Goal: Transaction & Acquisition: Purchase product/service

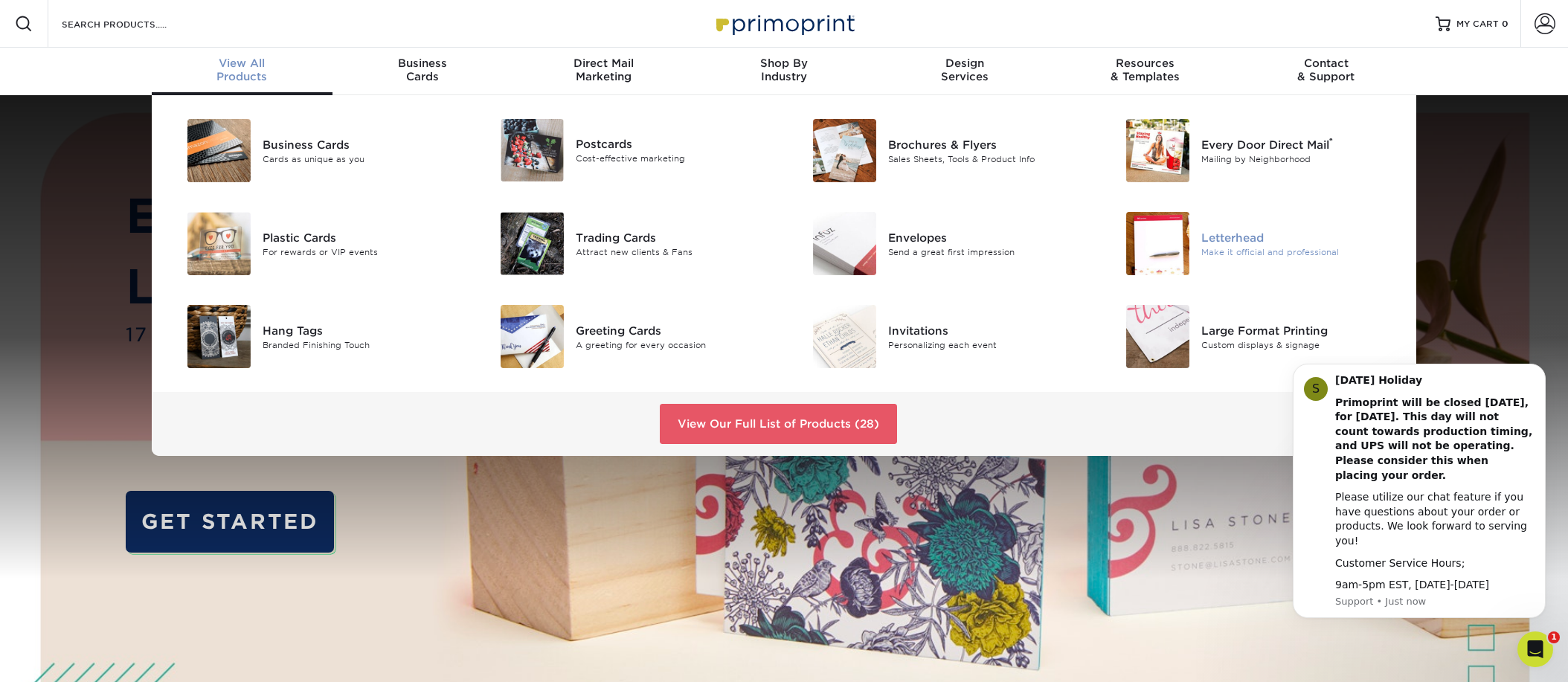
click at [1236, 242] on div "Letterhead" at bounding box center [1299, 238] width 197 height 16
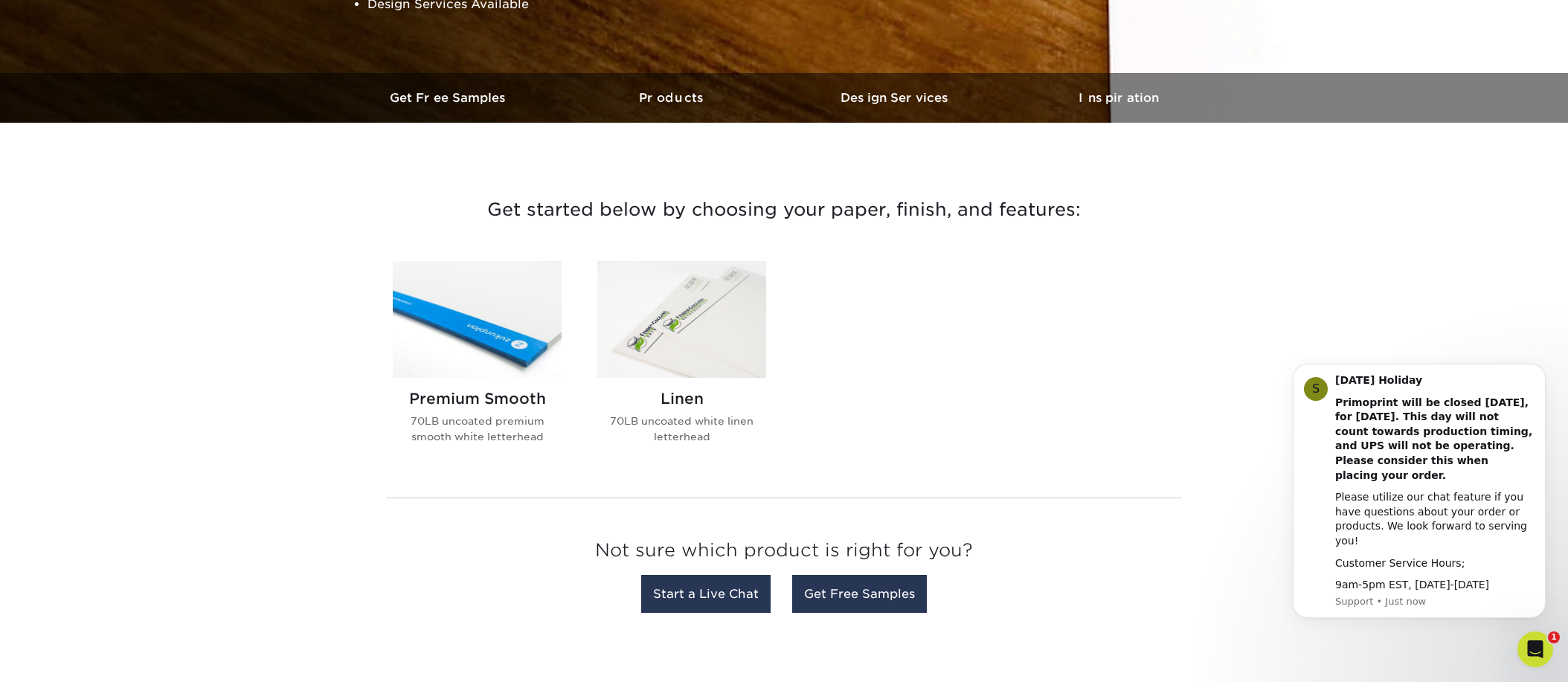
scroll to position [419, 0]
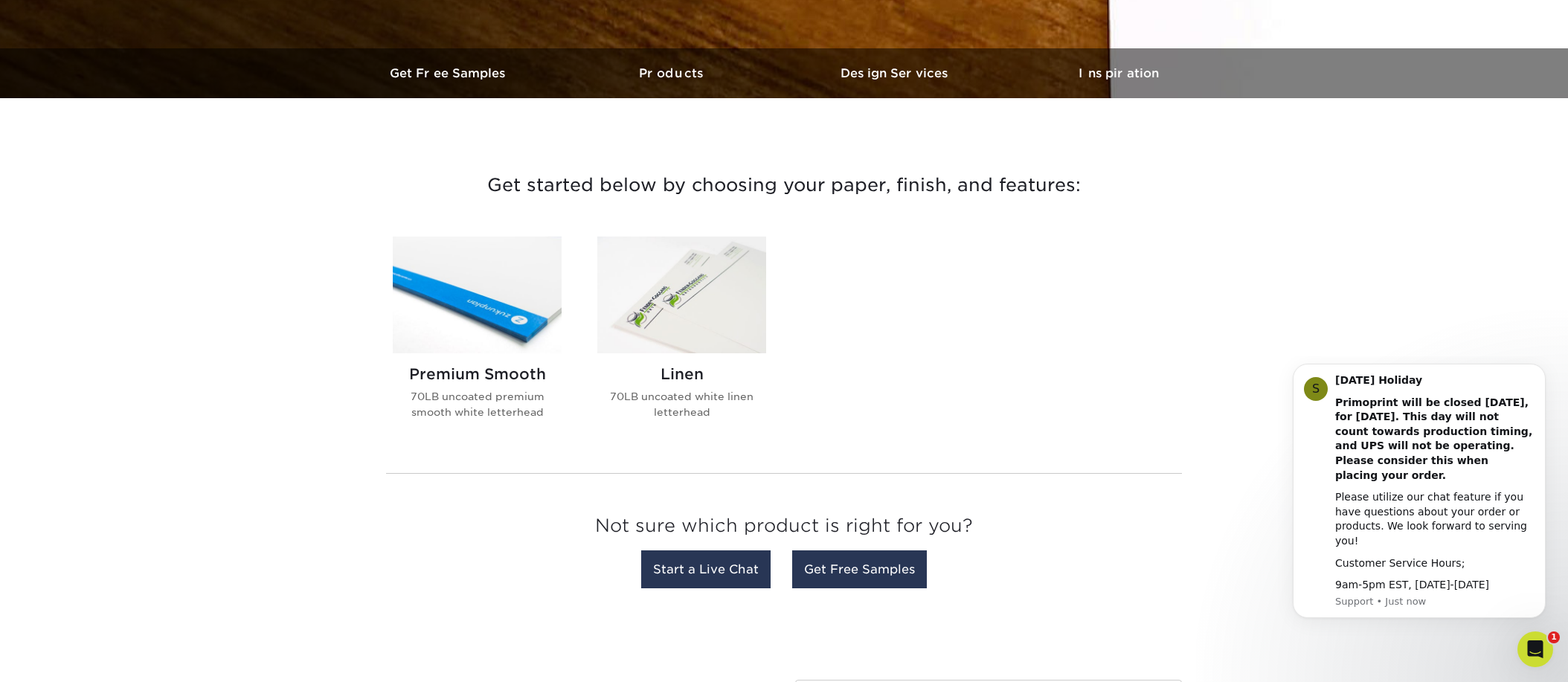
click at [522, 309] on img at bounding box center [477, 295] width 169 height 117
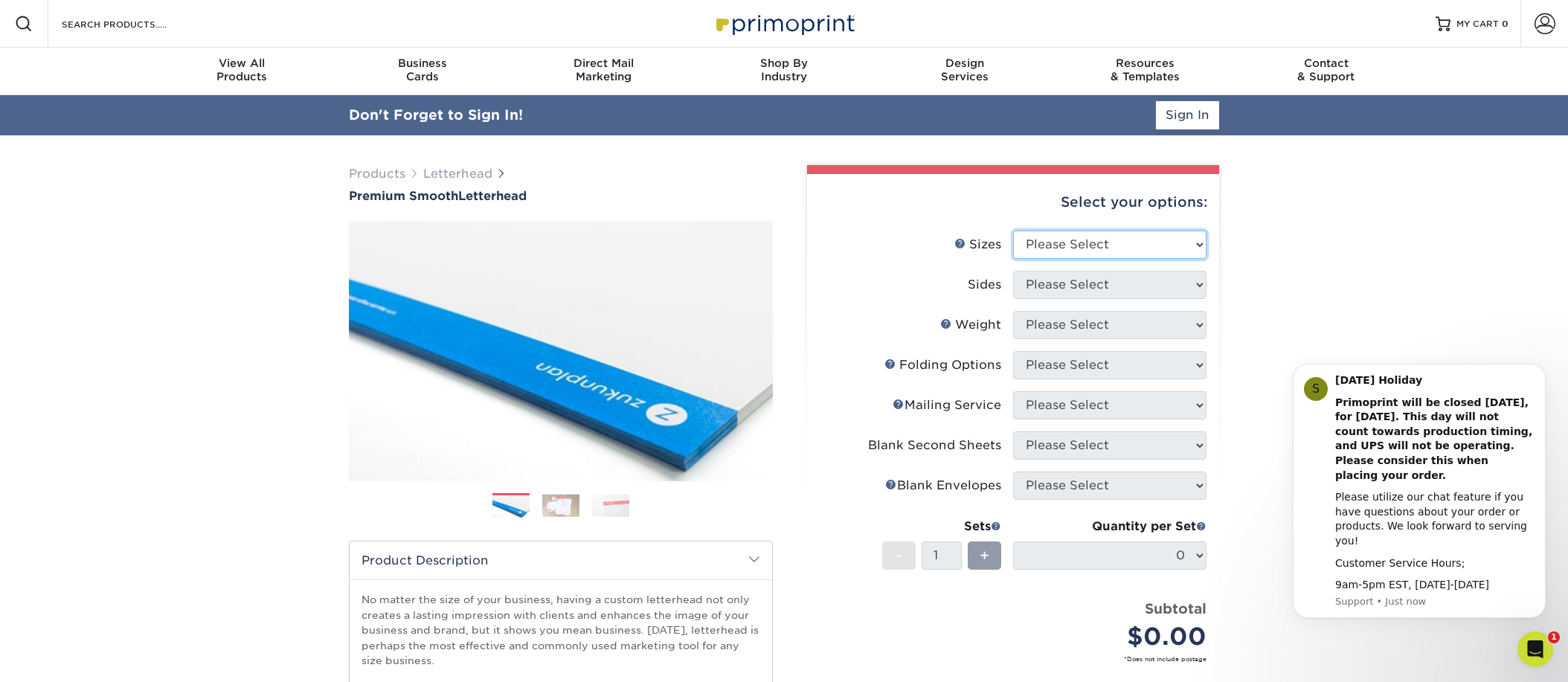
click at [1198, 241] on select "Please Select 5.5" x 8.5" 8.5" x 11" 8.5" x 14" 11" x 17"" at bounding box center [1109, 244] width 193 height 28
select select "8.50x11.00"
click at [1013, 230] on select "Please Select 5.5" x 8.5" 8.5" x 11" 8.5" x 14" 11" x 17"" at bounding box center [1109, 244] width 193 height 28
click at [1153, 280] on select "Please Select Print Both Sides Print Front Only" at bounding box center [1109, 284] width 193 height 28
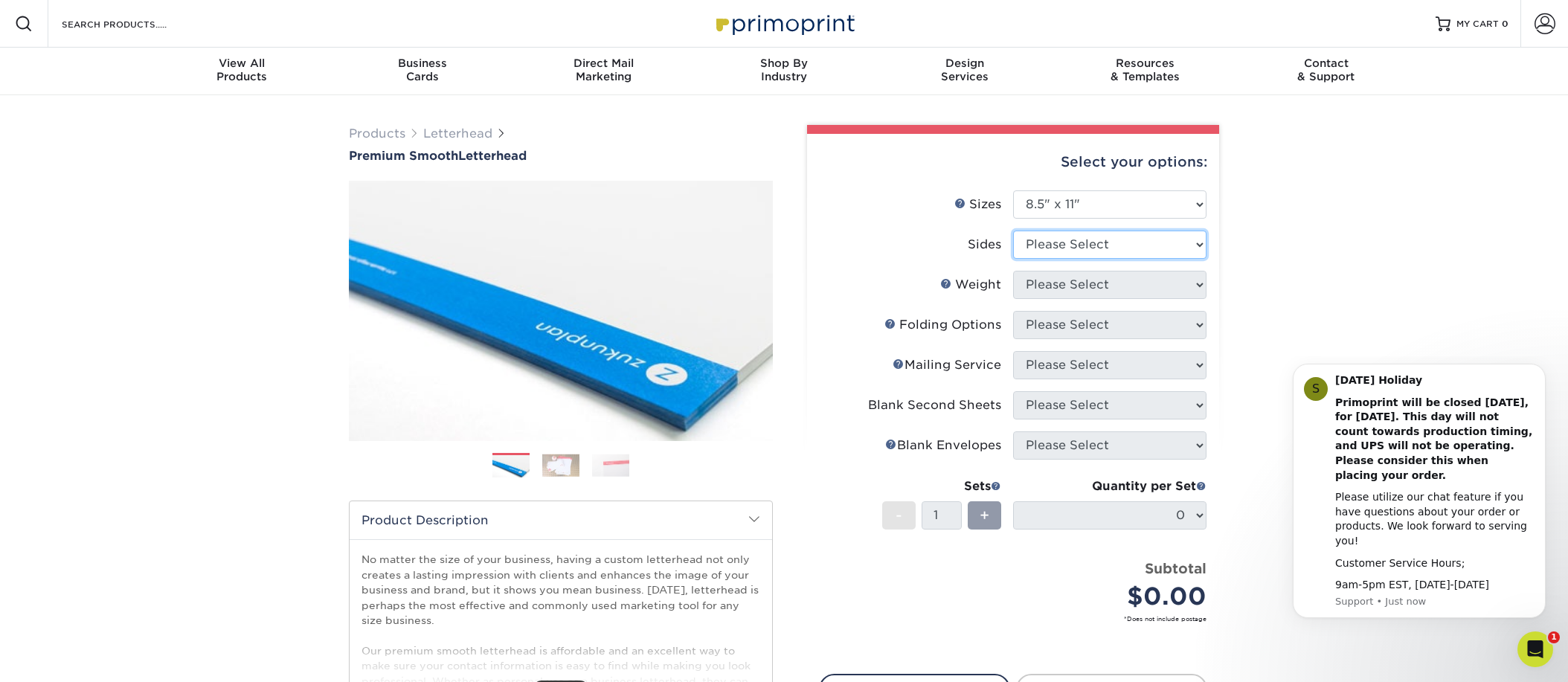
select select "32d3c223-f82c-492b-b915-ba065a00862f"
click at [1013, 230] on select "Please Select Print Both Sides Print Front Only" at bounding box center [1109, 244] width 193 height 28
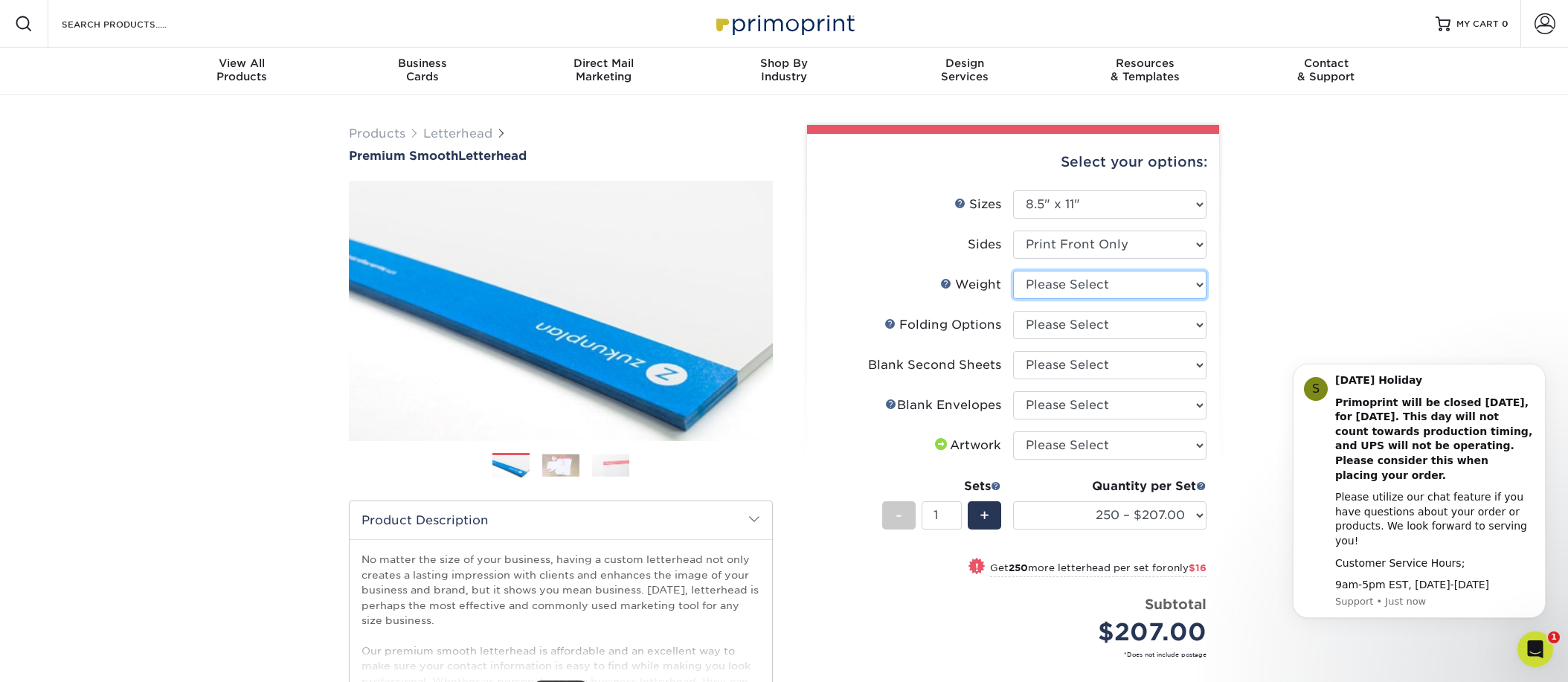
click at [1202, 283] on select "Please Select 70LB" at bounding box center [1109, 284] width 193 height 28
select select "70LB"
click at [1013, 271] on select "Please Select 70LB" at bounding box center [1109, 284] width 193 height 28
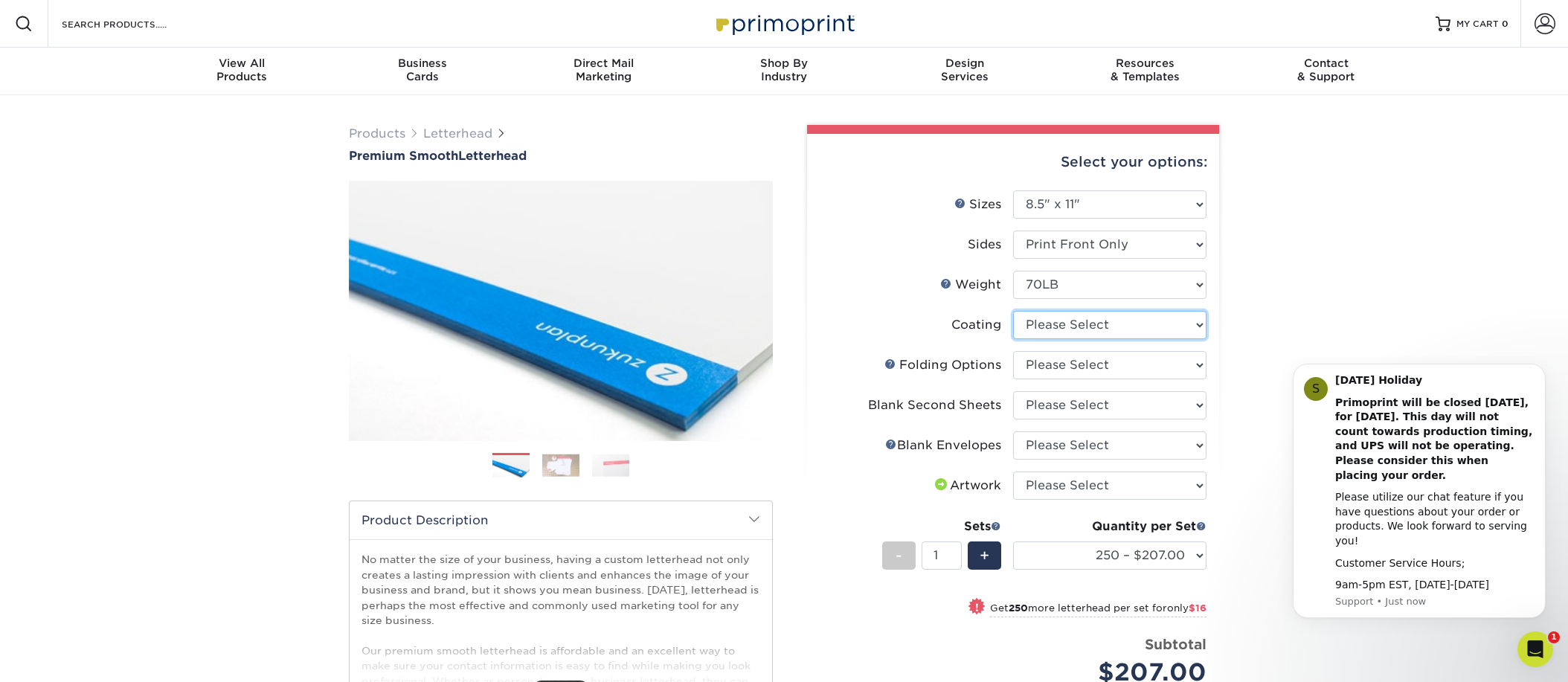
click at [1197, 322] on select at bounding box center [1109, 324] width 193 height 28
click at [1013, 311] on select at bounding box center [1109, 324] width 193 height 28
click at [1191, 361] on select "Please Select FLAT - No Folding Accordion Fold Half-Fold (Vertical) Half-Fold (…" at bounding box center [1109, 365] width 193 height 28
select select "9b1d5825-34d1-4721-9874-ed79abb003d7"
click at [1013, 351] on select "Please Select FLAT - No Folding Accordion Fold Half-Fold (Vertical) Half-Fold (…" at bounding box center [1109, 365] width 193 height 28
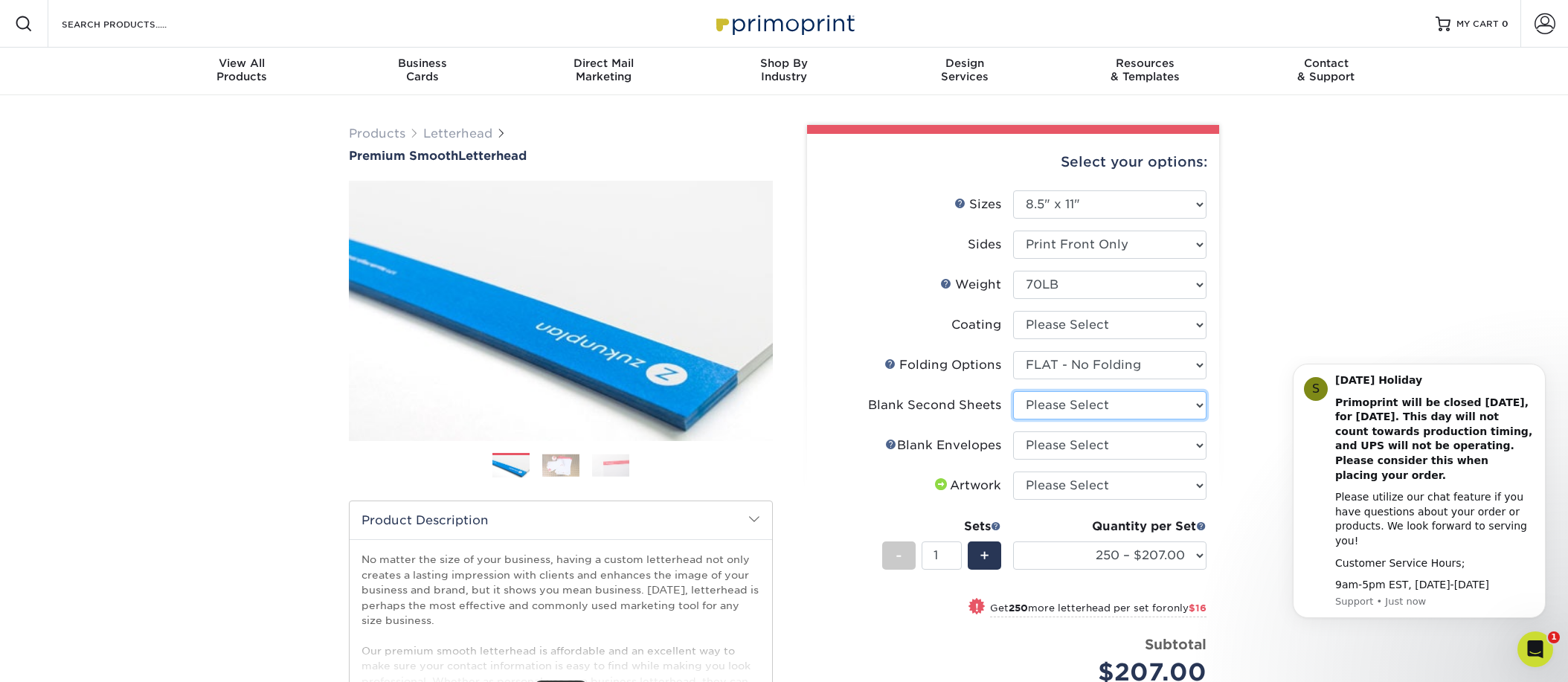
click at [1198, 403] on select "Please Select No second blank sheets Yes 250 blank sheets Yes 500 blank sheets …" at bounding box center [1109, 405] width 193 height 28
select select "80c01c16-d127-4b18-b8f3-2c0f873fa65b"
click at [1013, 391] on select "Please Select No second blank sheets Yes 250 blank sheets Yes 500 blank sheets …" at bounding box center [1109, 405] width 193 height 28
click at [1197, 441] on select "Please Select No Blank Envelopes Yes 250 Envelopes NO 10 Yes 500 Envelopes NO 1…" at bounding box center [1109, 445] width 193 height 28
select select "9f137334-7cf0-4a73-8a74-a4df662606ea"
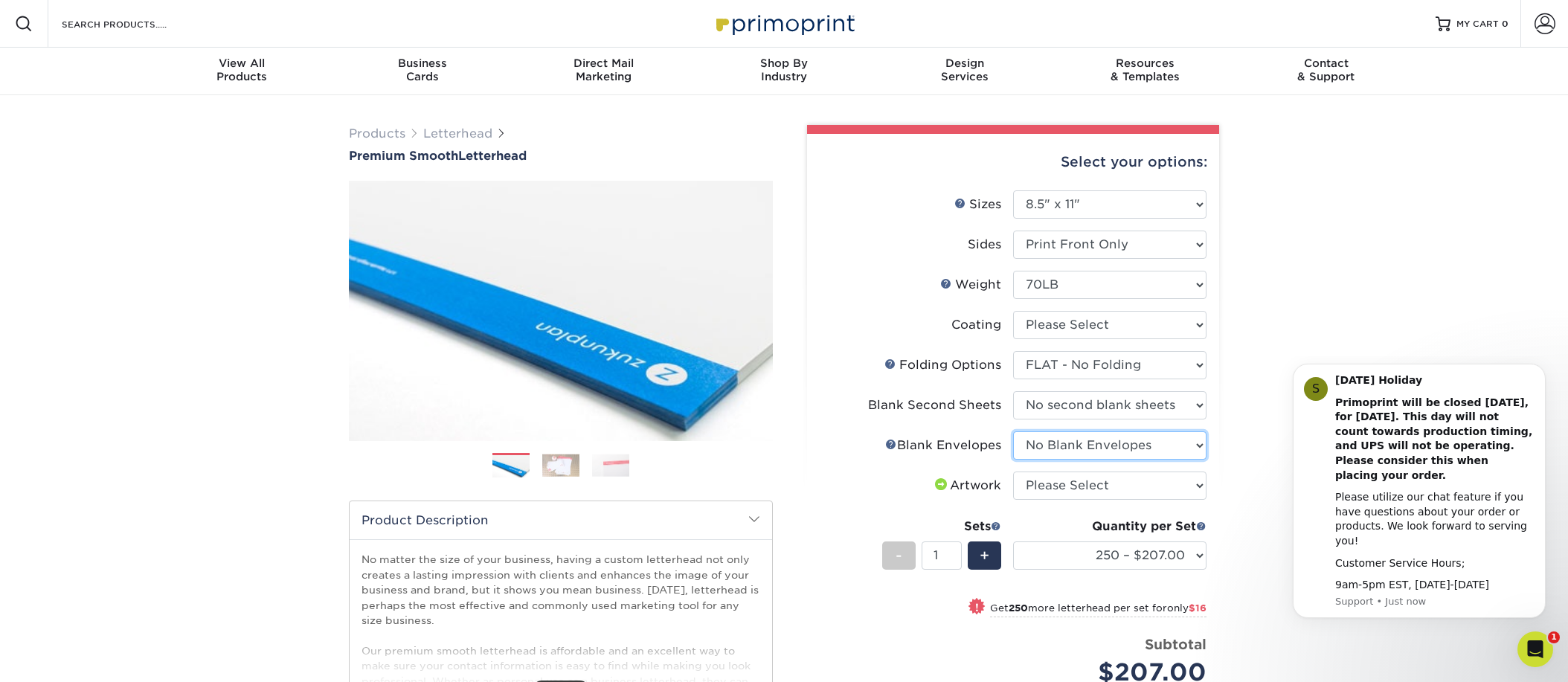
click at [1013, 432] on select "Please Select No Blank Envelopes Yes 250 Envelopes NO 10 Yes 500 Envelopes NO 1…" at bounding box center [1109, 445] width 193 height 28
click at [1195, 484] on select "Please Select I will upload files I need a design - $75" at bounding box center [1109, 486] width 193 height 28
select select "upload"
click at [1013, 472] on select "Please Select I will upload files I need a design - $75" at bounding box center [1109, 486] width 193 height 28
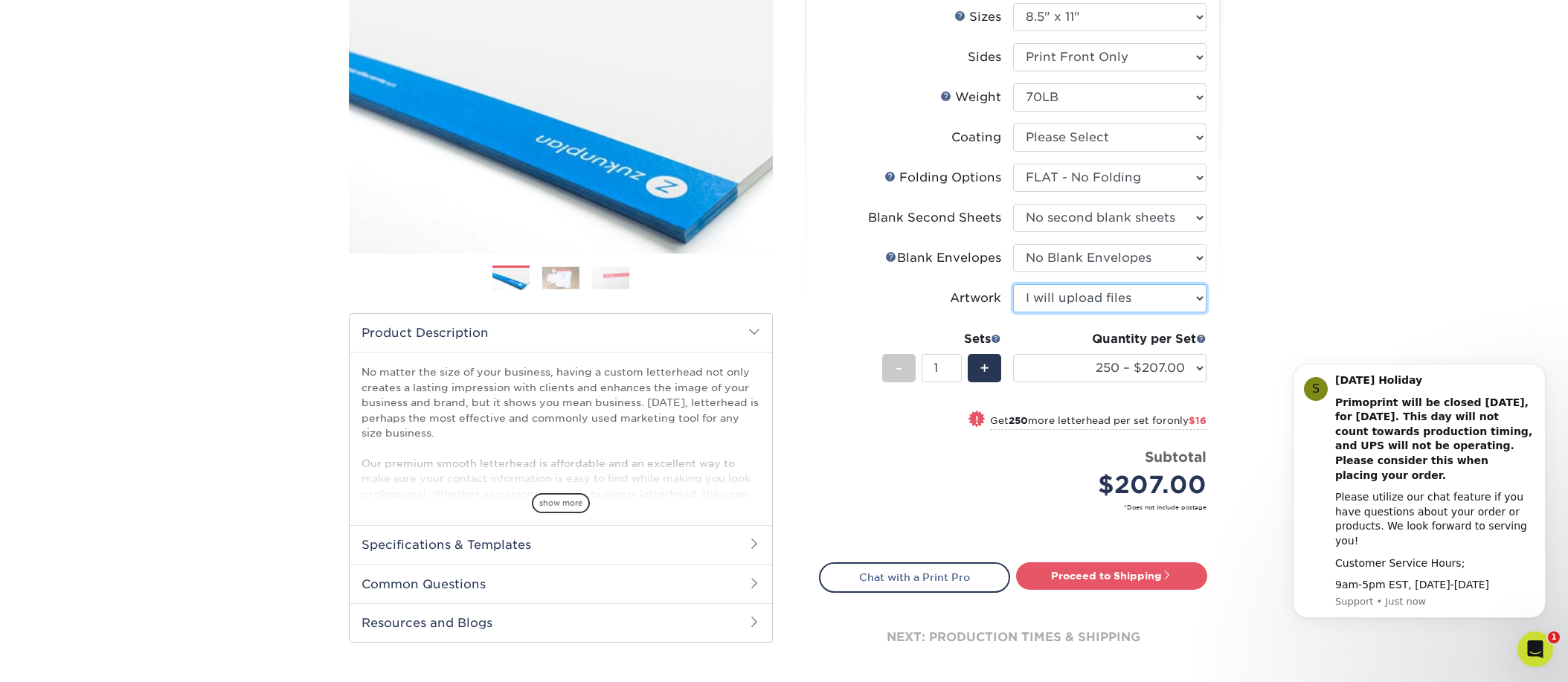
scroll to position [189, 0]
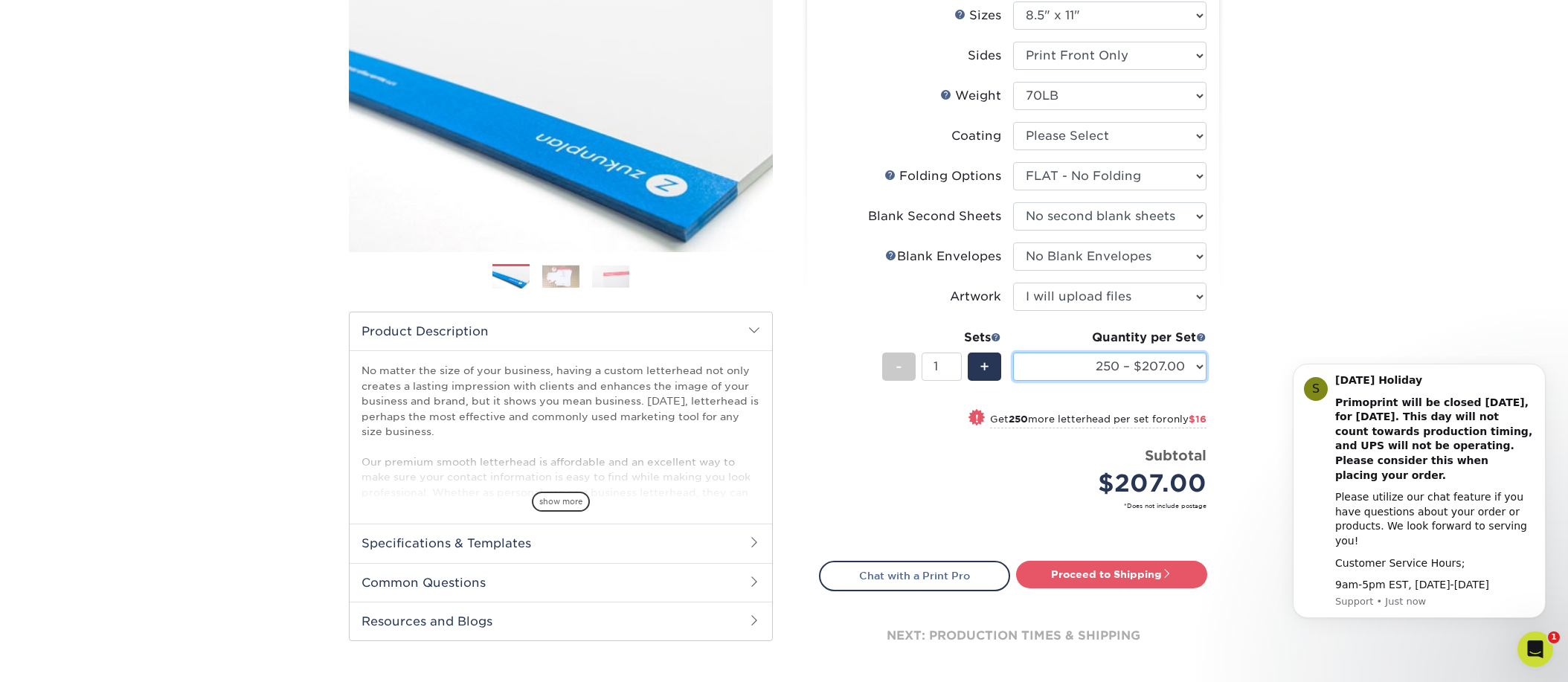
click at [1198, 365] on select "250 – $207.00 500 – $223.00 1000 – $254.00 2500 – $385.00 5000 – $515.00 10000 …" at bounding box center [1109, 366] width 193 height 28
select select "2500 – $385.00"
click at [1013, 353] on select "250 – $207.00 500 – $223.00 1000 – $254.00 2500 – $385.00 5000 – $515.00 10000 …" at bounding box center [1109, 366] width 193 height 28
click at [1105, 572] on link "Proceed to Shipping" at bounding box center [1111, 574] width 191 height 27
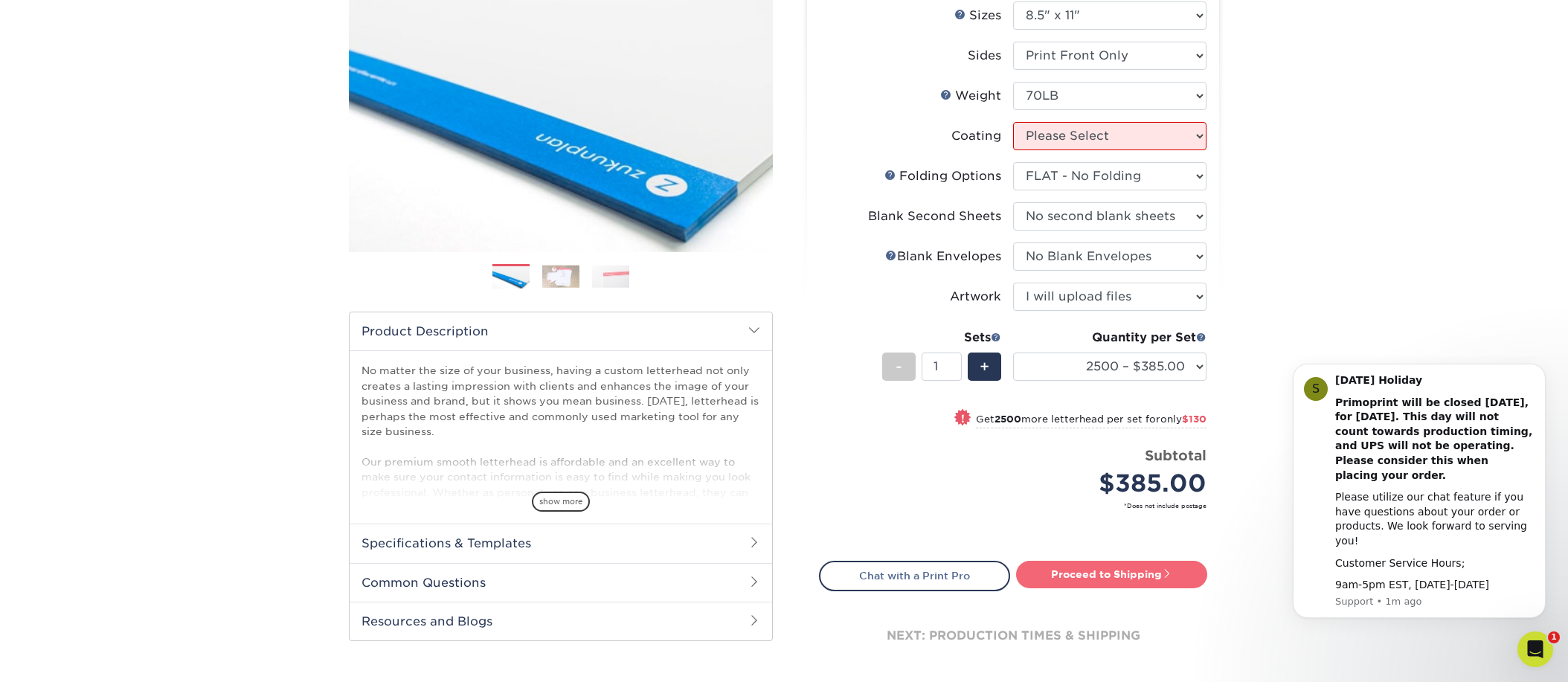
click at [1158, 572] on link "Proceed to Shipping" at bounding box center [1111, 574] width 191 height 27
click at [1197, 136] on select at bounding box center [1109, 136] width 193 height 28
select select "3e7618de-abca-4bda-9f97-8b9129e913d8"
click at [1013, 122] on select at bounding box center [1109, 136] width 193 height 28
select select "-1"
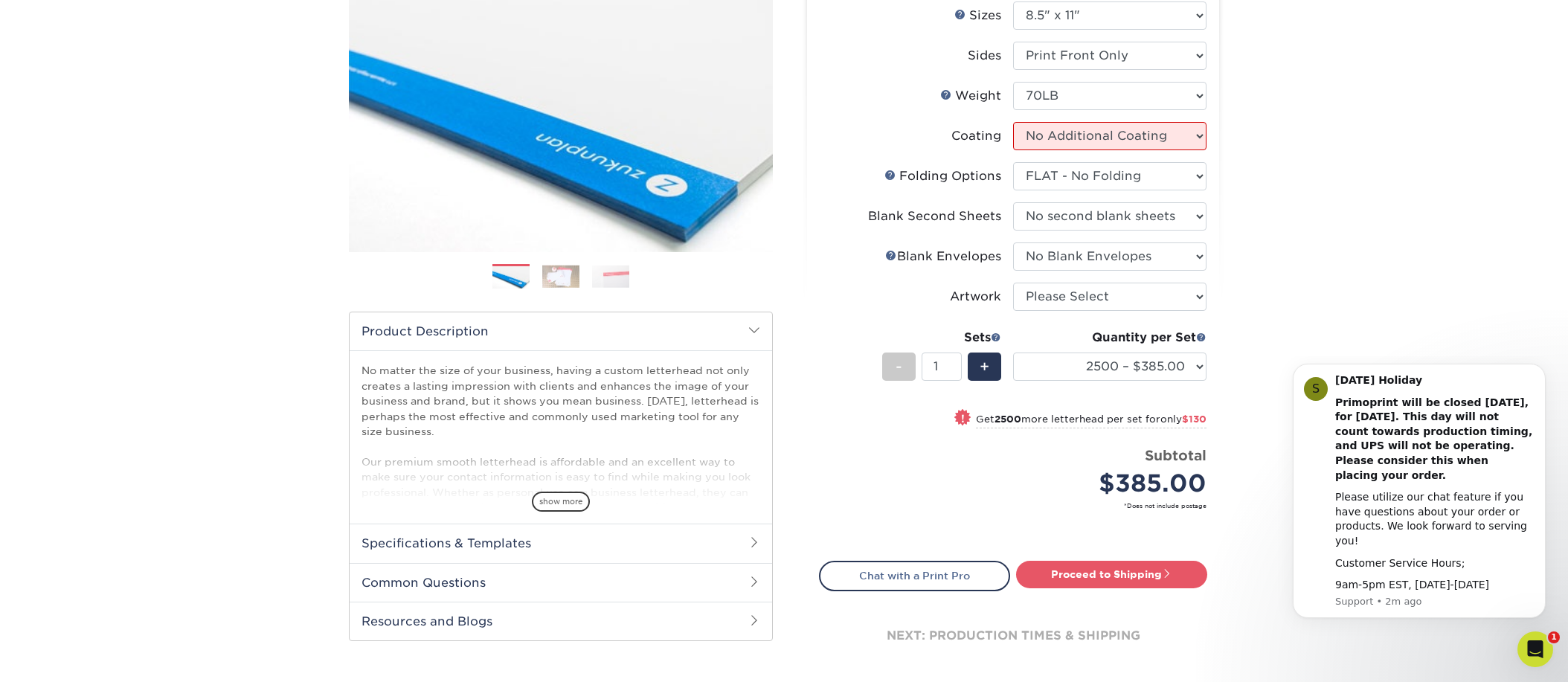
select select "-1"
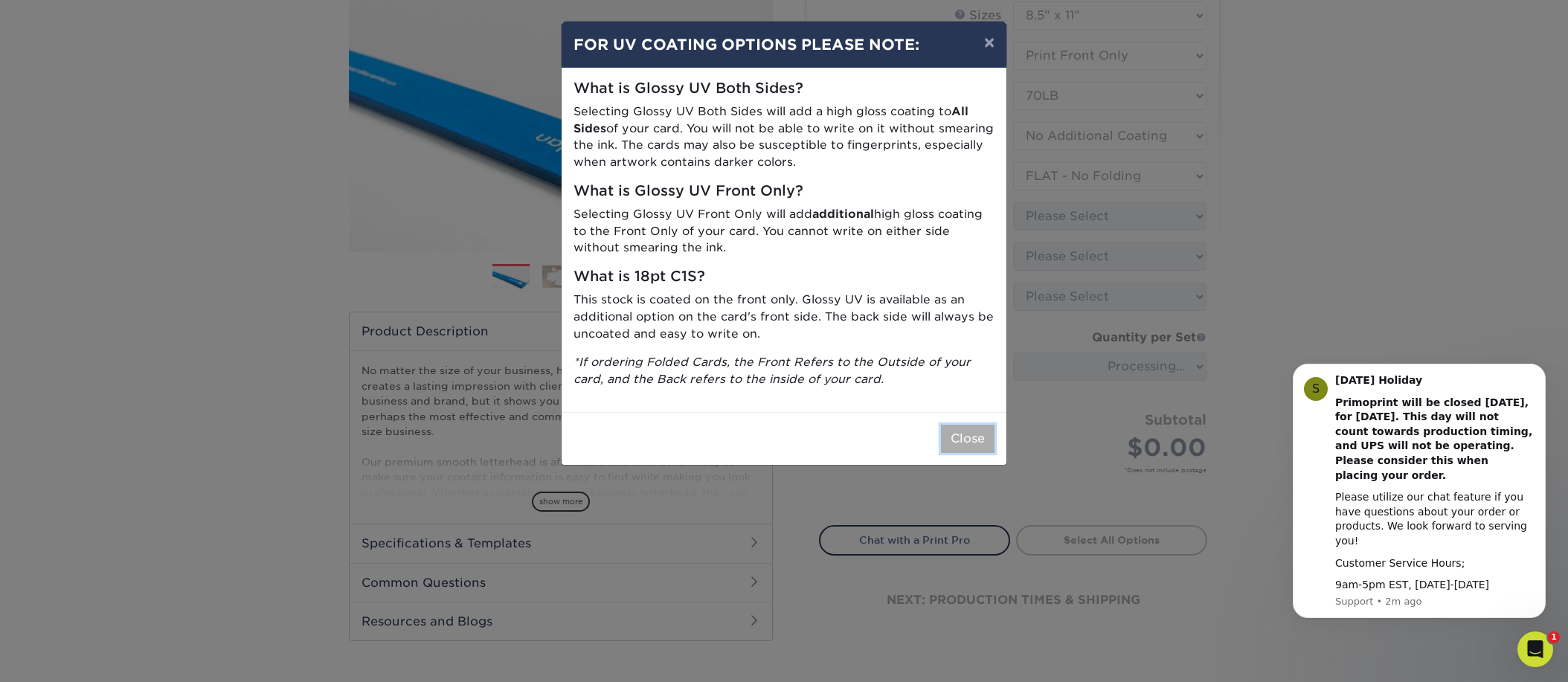
click at [974, 431] on button "Close" at bounding box center [968, 439] width 54 height 28
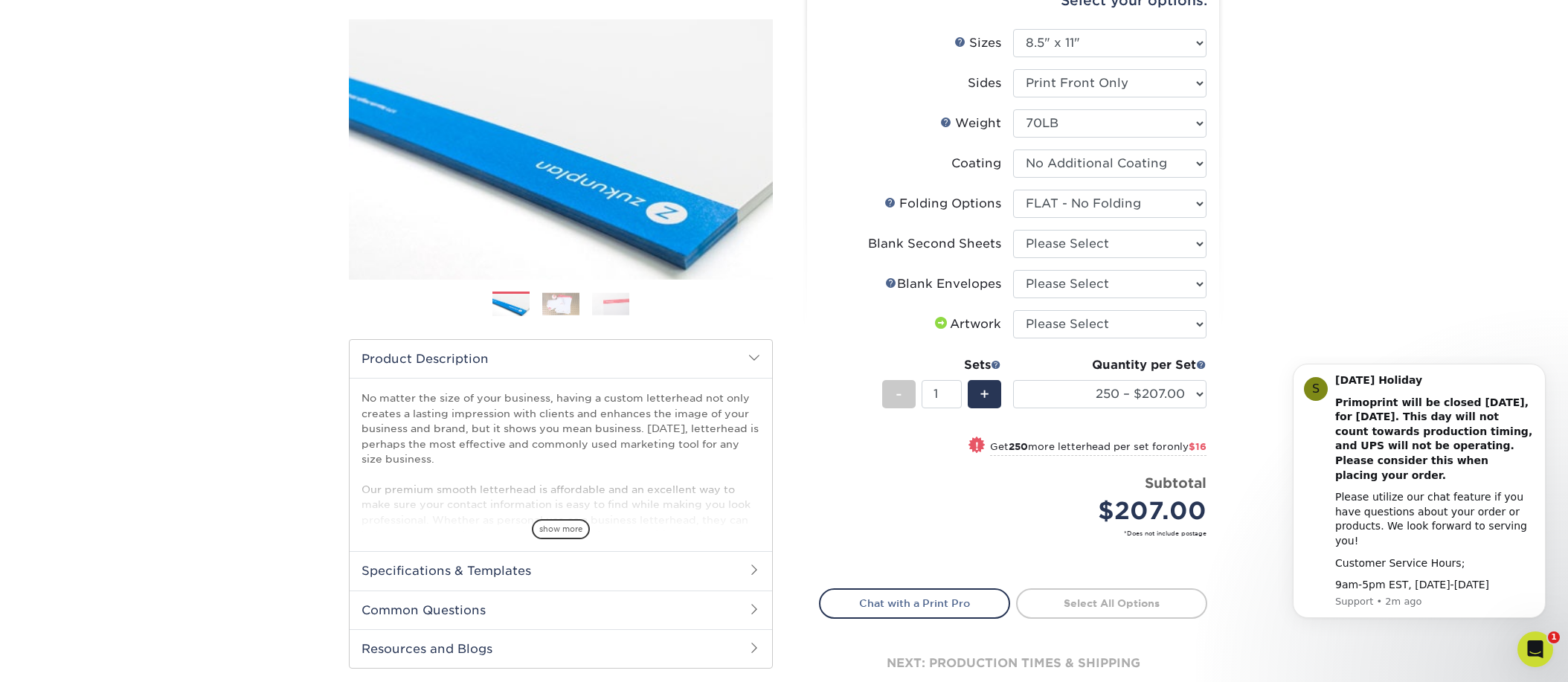
scroll to position [155, 0]
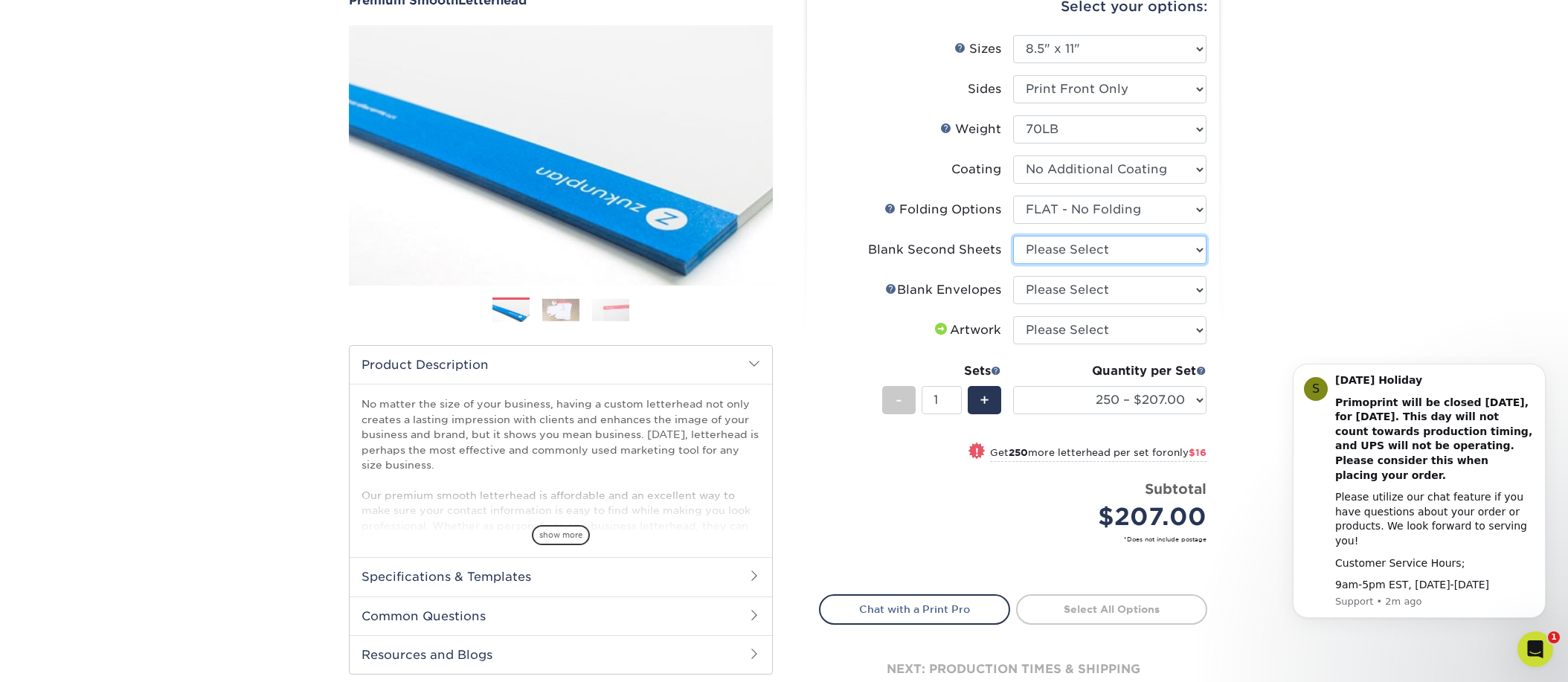
click at [1201, 246] on select "Please Select No second blank sheets Yes 250 blank sheets Yes 500 blank sheets …" at bounding box center [1109, 250] width 193 height 28
select select "80c01c16-d127-4b18-b8f3-2c0f873fa65b"
click at [1013, 236] on select "Please Select No second blank sheets Yes 250 blank sheets Yes 500 blank sheets …" at bounding box center [1109, 250] width 193 height 28
click at [1194, 288] on select "Please Select No Blank Envelopes Yes 250 Envelopes NO 10 Yes 500 Envelopes NO 1…" at bounding box center [1109, 290] width 193 height 28
select select "9f137334-7cf0-4a73-8a74-a4df662606ea"
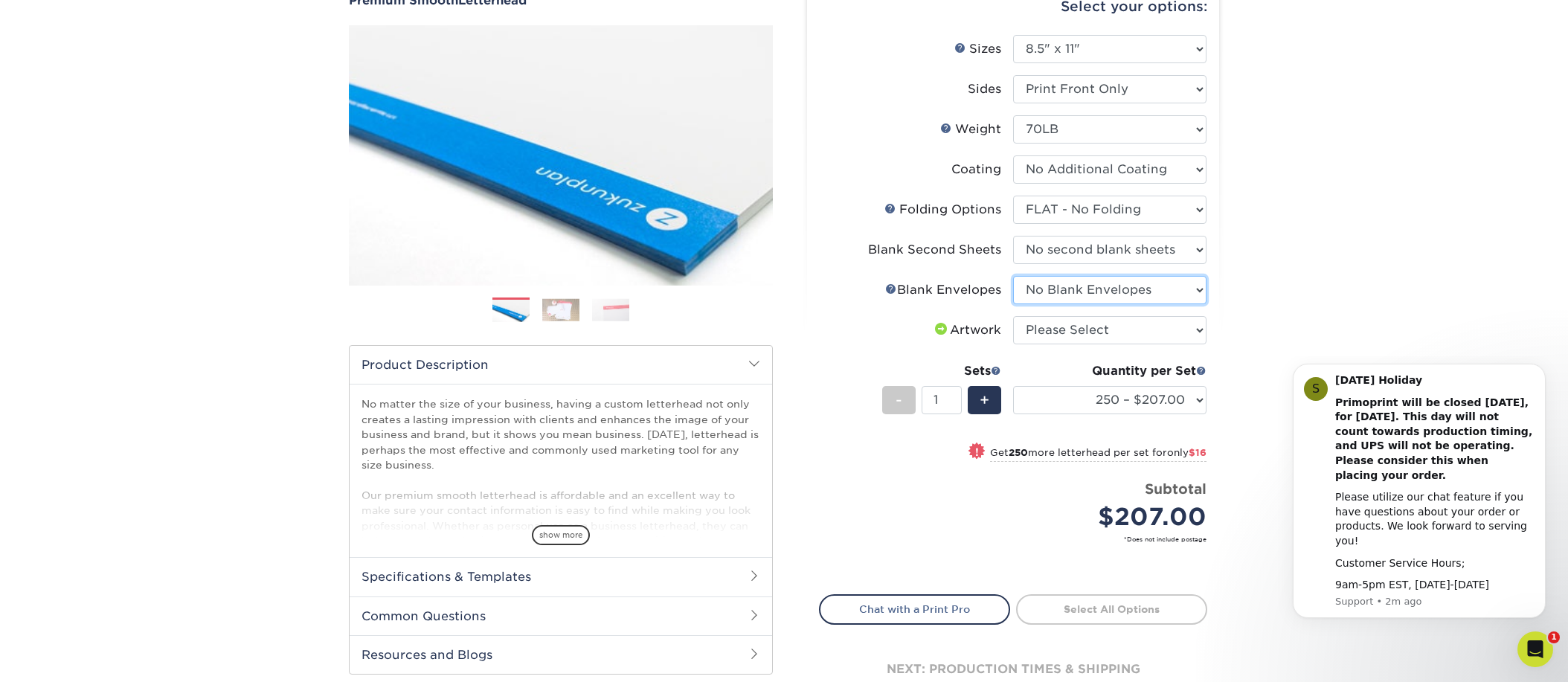
click at [1013, 276] on select "Please Select No Blank Envelopes Yes 250 Envelopes NO 10 Yes 500 Envelopes NO 1…" at bounding box center [1109, 290] width 193 height 28
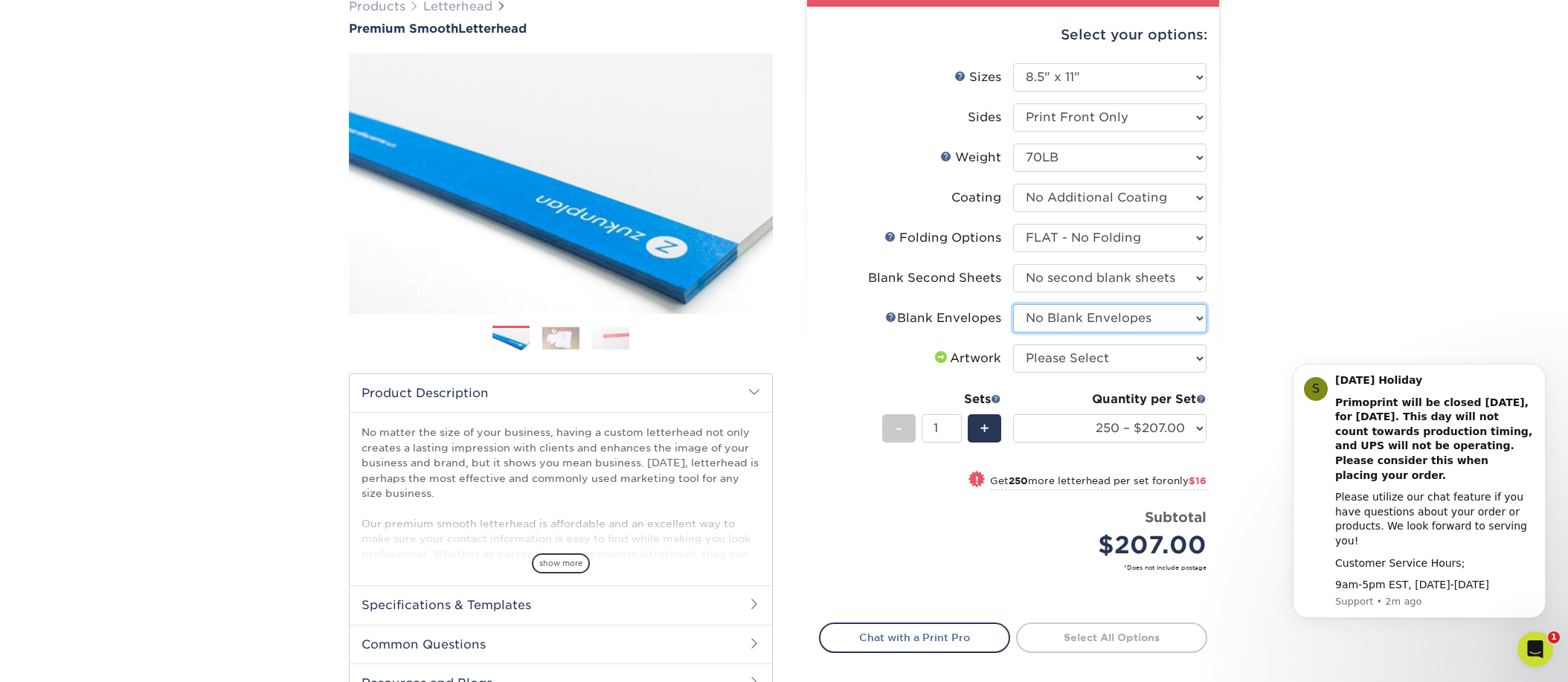
scroll to position [128, 0]
click at [1192, 354] on select "Please Select I will upload files I need a design - $75" at bounding box center [1109, 358] width 193 height 28
select select "upload"
click at [1013, 344] on select "Please Select I will upload files I need a design - $75" at bounding box center [1109, 358] width 193 height 28
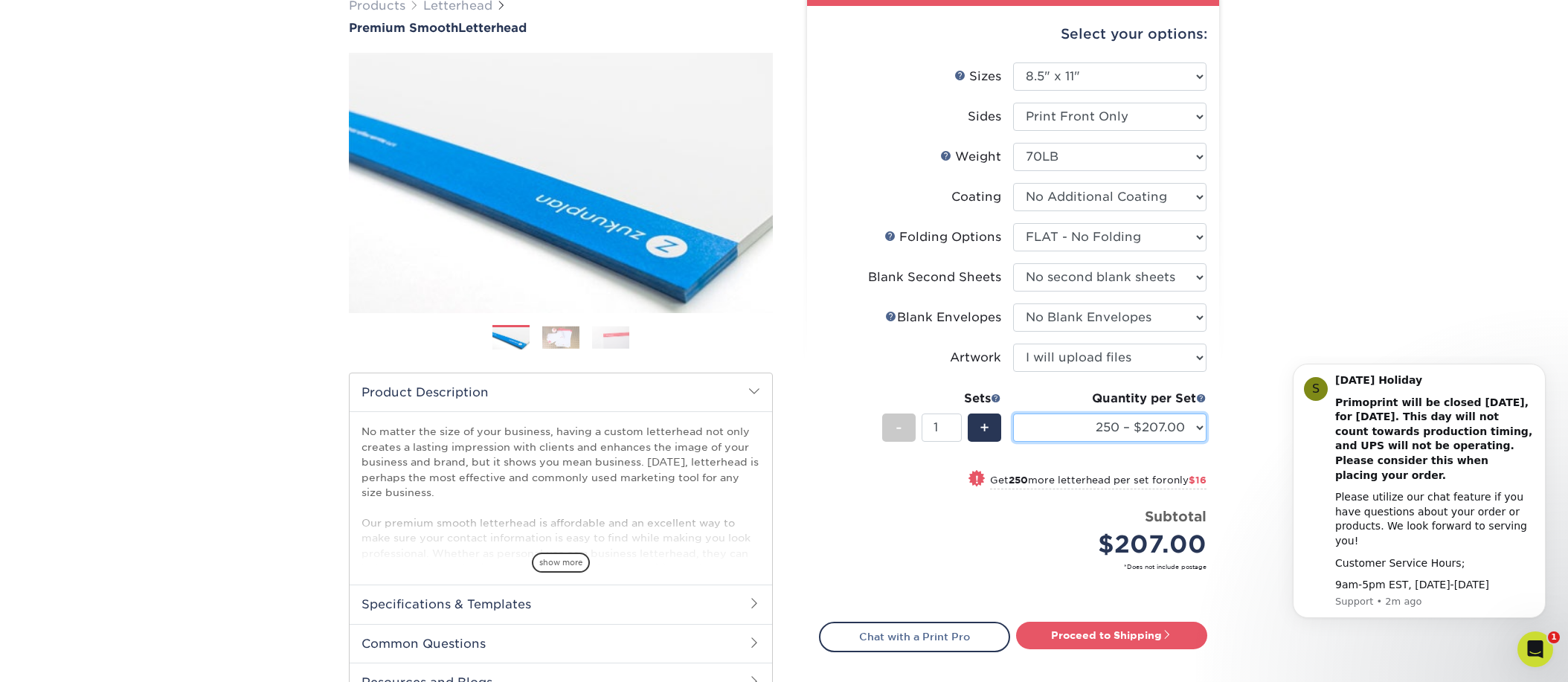
click at [1196, 425] on select "250 – $207.00 500 – $223.00 1000 – $254.00 2500 – $385.00 5000 – $515.00 10000 …" at bounding box center [1109, 428] width 193 height 28
select select "2500 – $385.00"
click at [1013, 414] on select "250 – $207.00 500 – $223.00 1000 – $254.00 2500 – $385.00 5000 – $515.00 10000 …" at bounding box center [1109, 428] width 193 height 28
click at [1129, 630] on link "Proceed to Shipping" at bounding box center [1111, 634] width 191 height 27
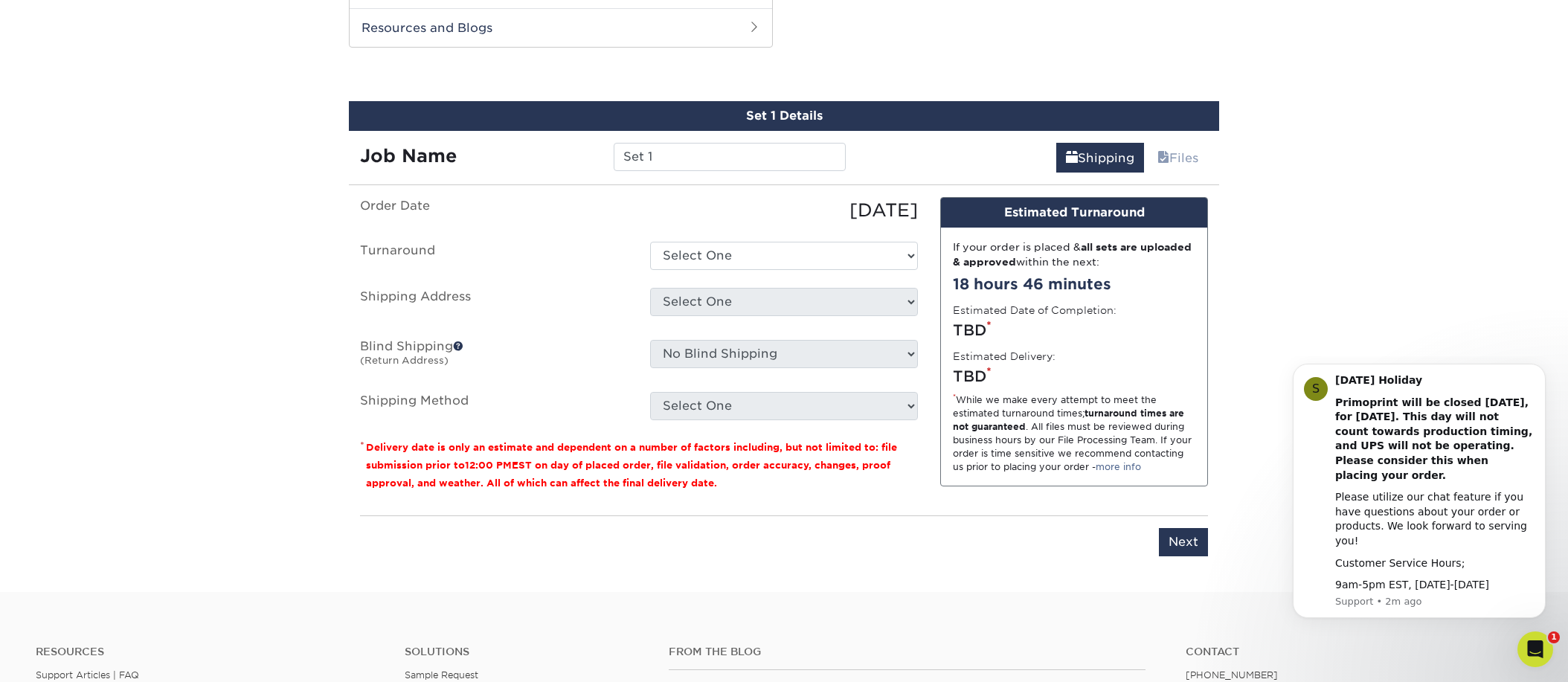
scroll to position [790, 0]
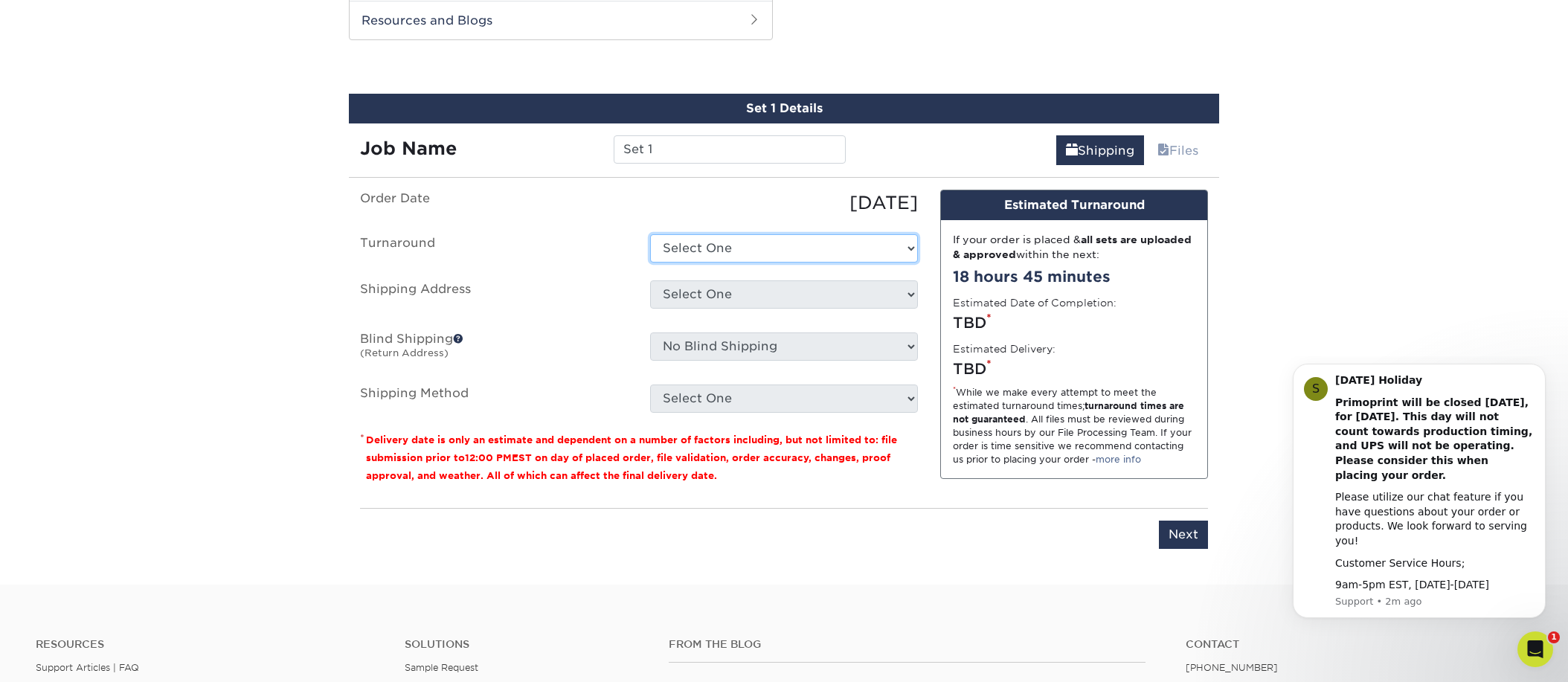
click at [909, 246] on select "Select One 2-4 Business Days 2 Day Next Business Day" at bounding box center [784, 248] width 268 height 28
select select "6c8a5d1f-3a87-455a-a978-a00cd2e06dde"
click at [650, 234] on select "Select One 2-4 Business Days 2 Day Next Business Day" at bounding box center [784, 248] width 268 height 28
click at [906, 292] on select "Select One + Add New Address - Login" at bounding box center [784, 294] width 268 height 28
select select "newaddress"
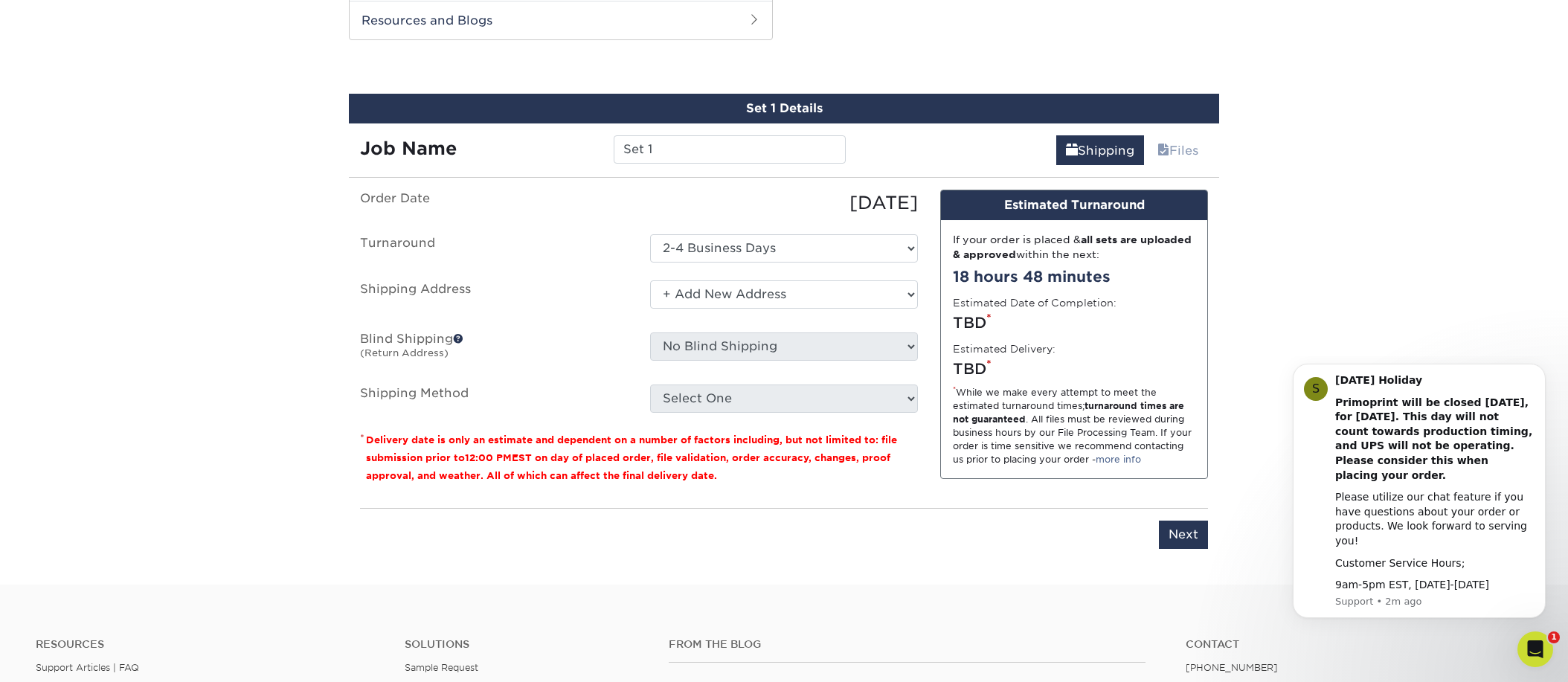
click at [650, 280] on select "Select One + Add New Address - Login" at bounding box center [784, 294] width 268 height 28
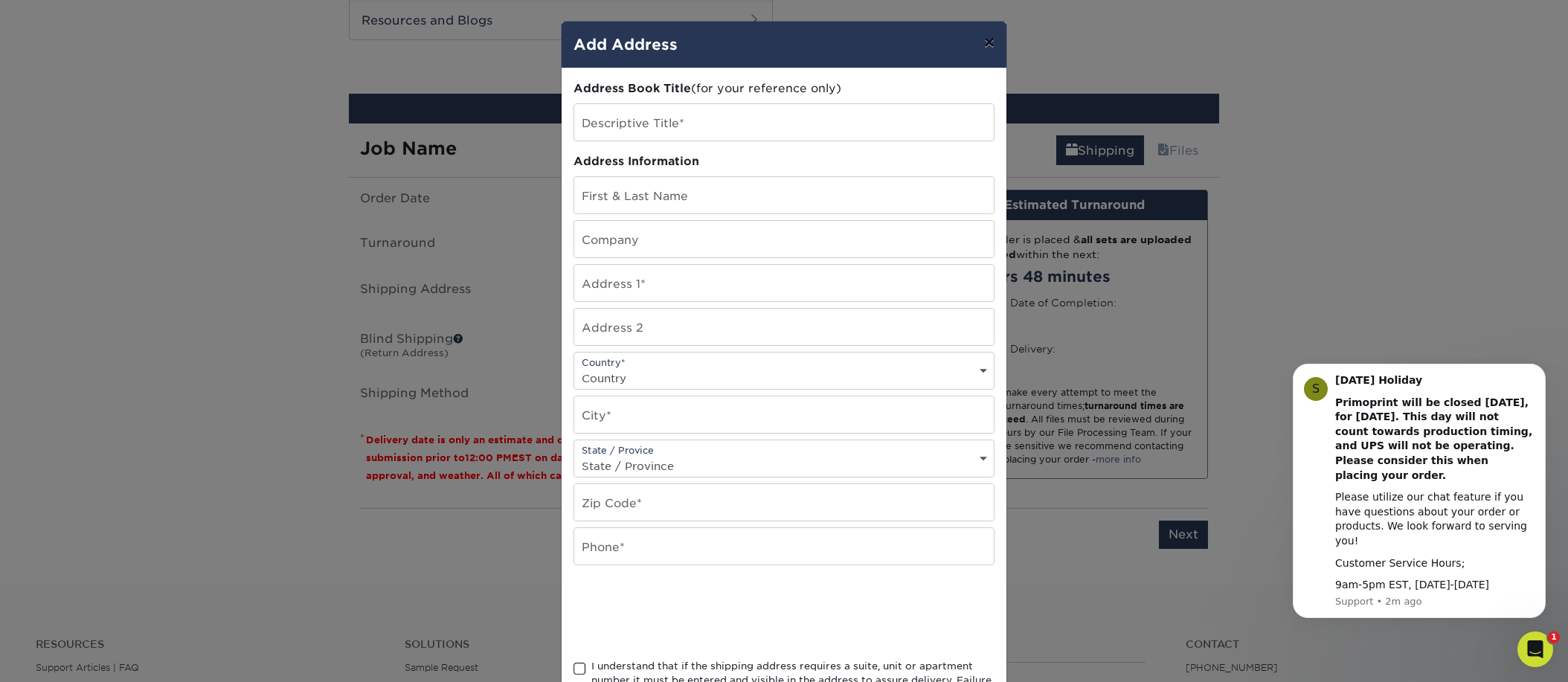
click at [988, 46] on button "×" at bounding box center [989, 43] width 35 height 42
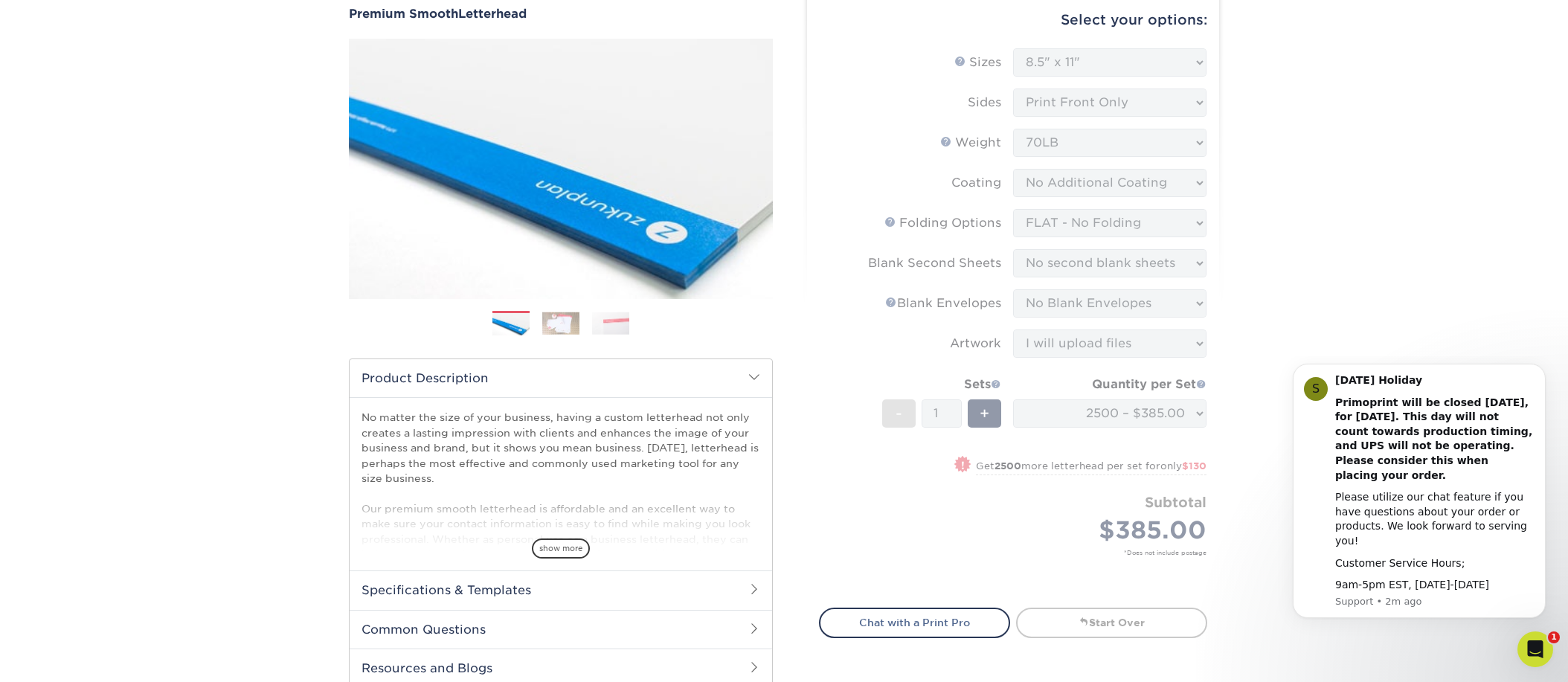
scroll to position [0, 0]
